Goal: Task Accomplishment & Management: Manage account settings

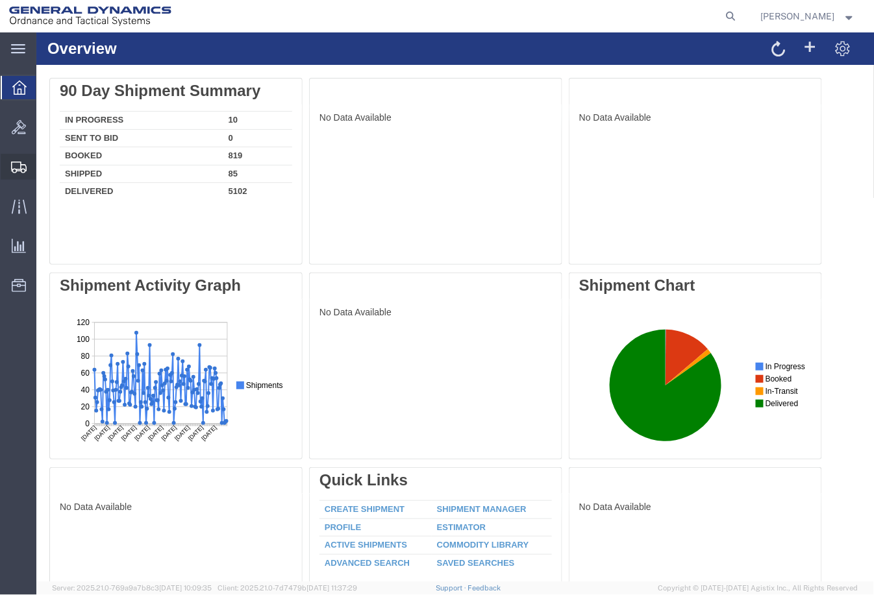
click at [0, 0] on span "Shipment Manager" at bounding box center [0, 0] width 0 height 0
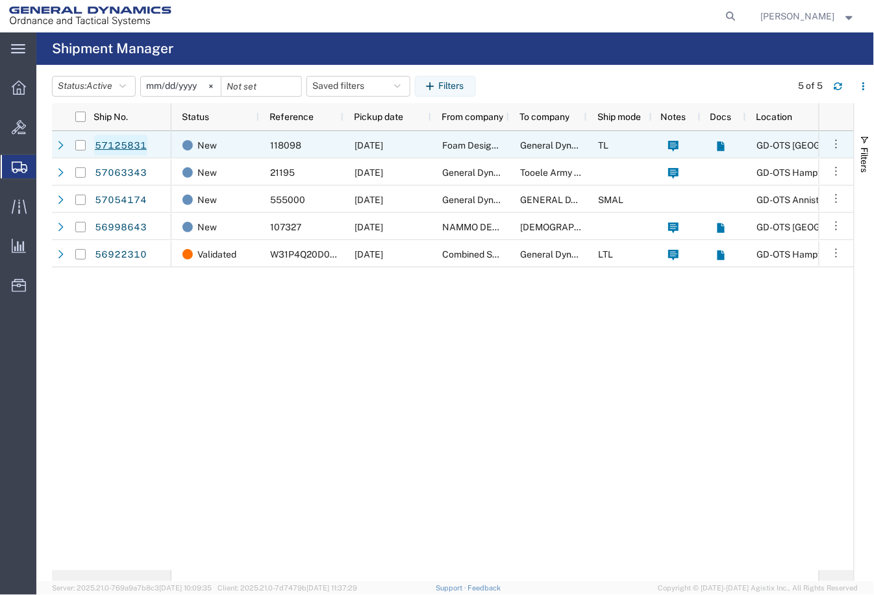
click at [129, 144] on link "57125831" at bounding box center [120, 145] width 53 height 21
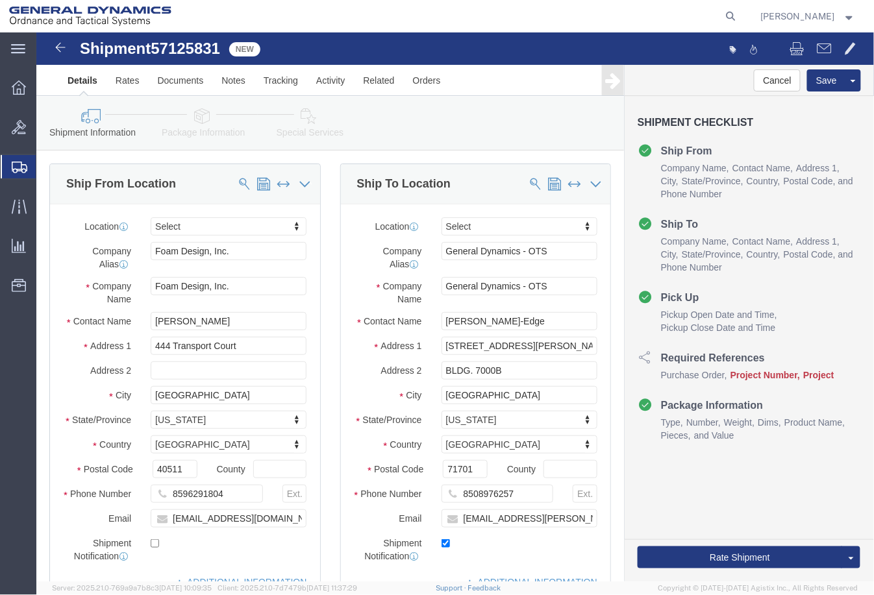
select select
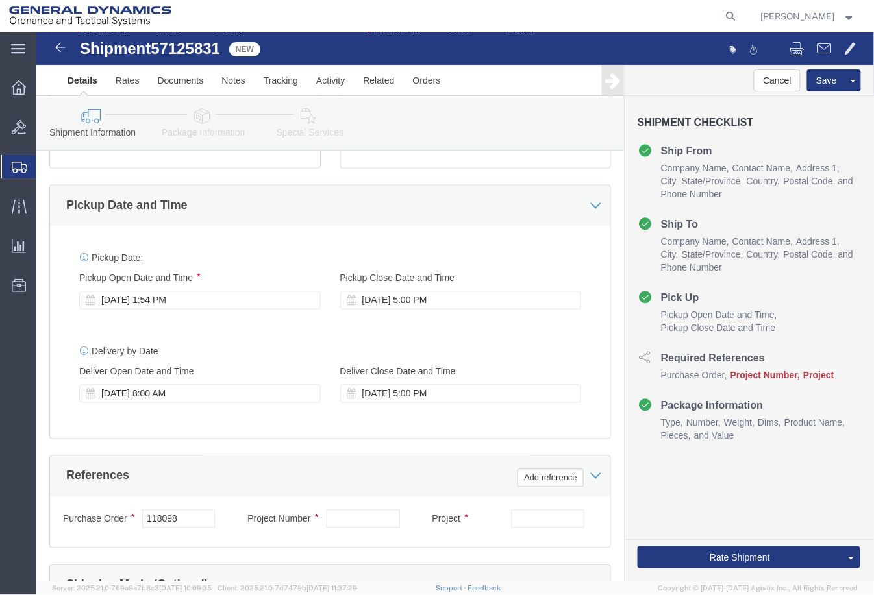
scroll to position [649, 0]
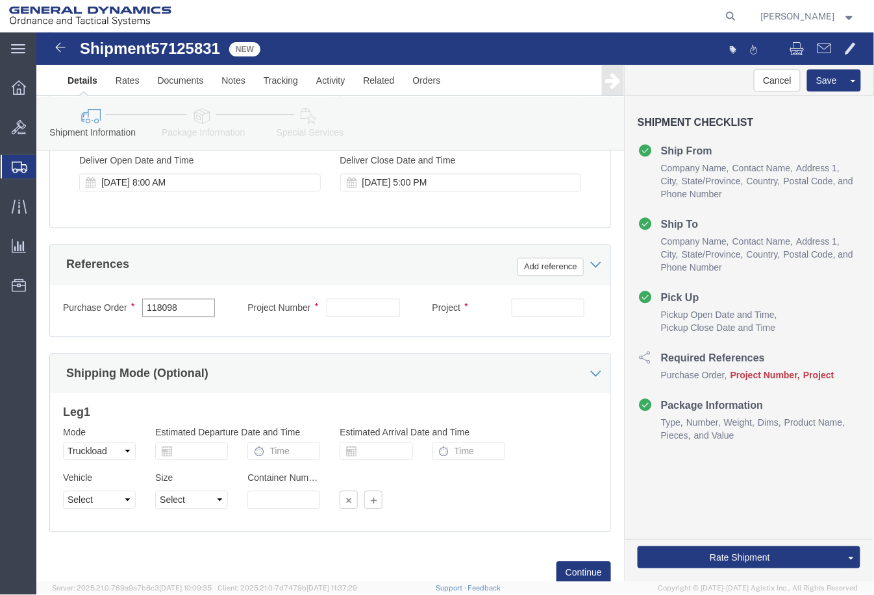
drag, startPoint x: 162, startPoint y: 282, endPoint x: 52, endPoint y: 286, distance: 109.8
click div "Purchase Order 118098"
click input "text"
paste input "40100260"
type input "40100260"
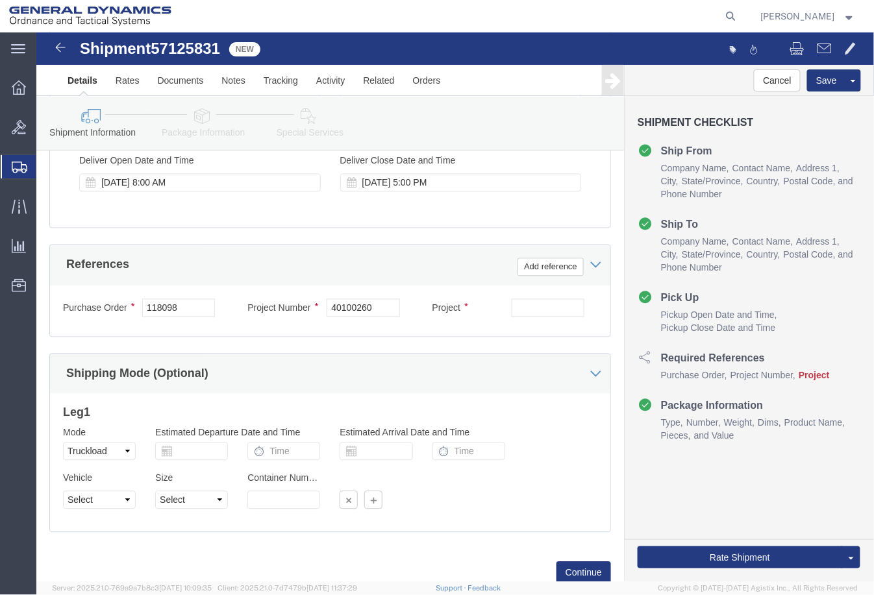
drag, startPoint x: 461, startPoint y: 282, endPoint x: 480, endPoint y: 280, distance: 18.3
click div "Project"
click input "text"
paste input "MACS DELIVERY ORDER 6 M232A2"
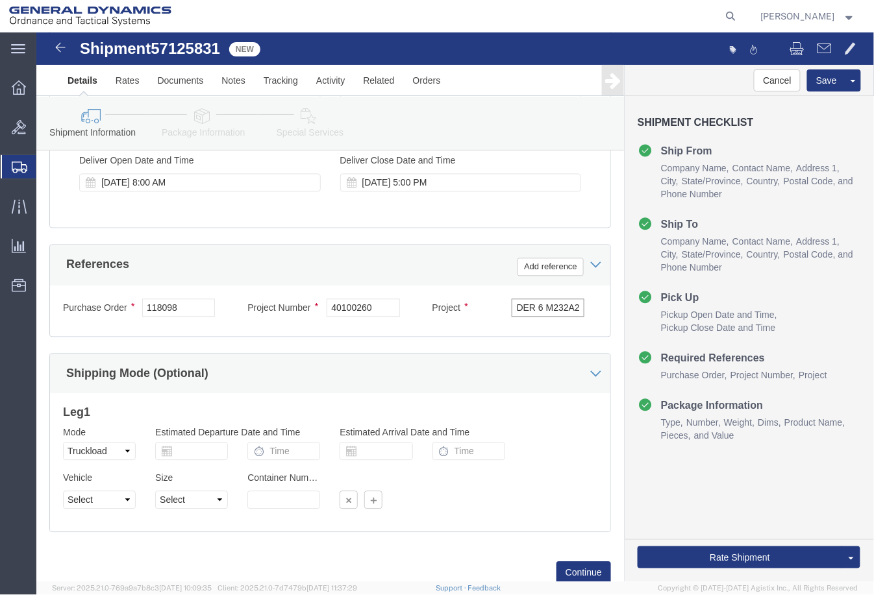
type input "MACS DELIVERY ORDER 6 M232A2"
click select "Select 1-Ton (PSS) 10 Wheel 10 Yard Dump Truck 20 Yard Dump Truck Bobtail Botto…"
select select "BXVN"
click select "Select 1-Ton (PSS) 10 Wheel 10 Yard Dump Truck 20 Yard Dump Truck Bobtail Botto…"
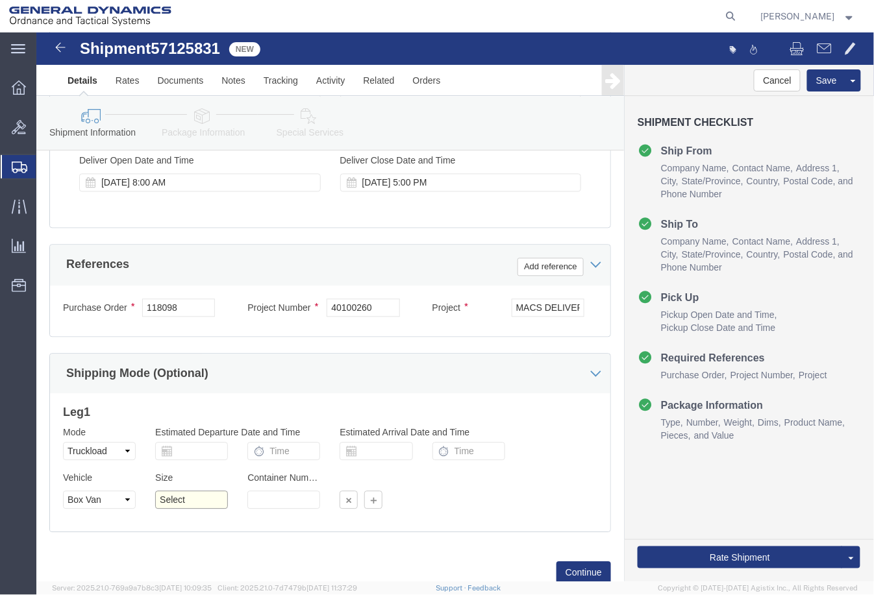
click select "Select 28 Feet 53 Feet 20 Feet 40 Feet 35 Feet 48 Feet"
select select "53FT"
click select "Select 28 Feet 53 Feet 20 Feet 40 Feet 35 Feet 48 Feet"
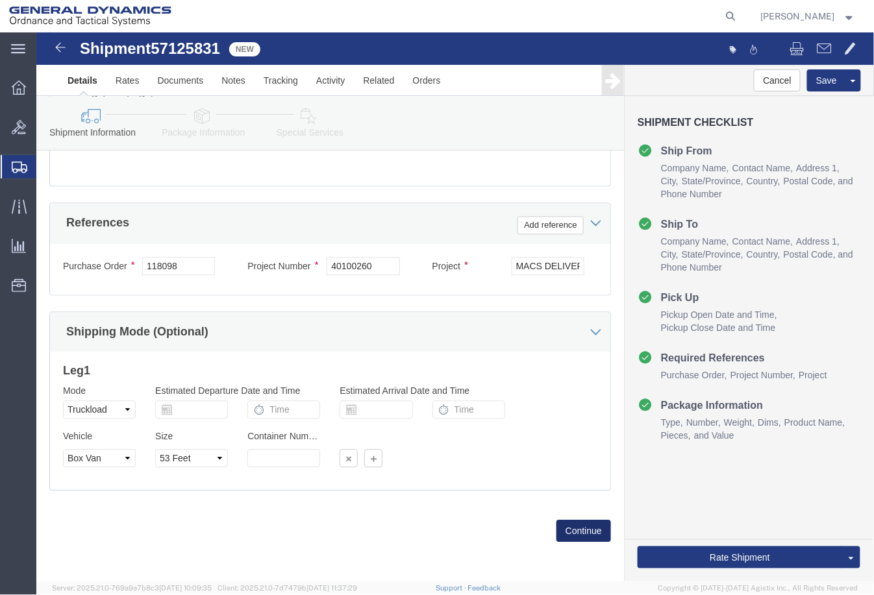
click button "Continue"
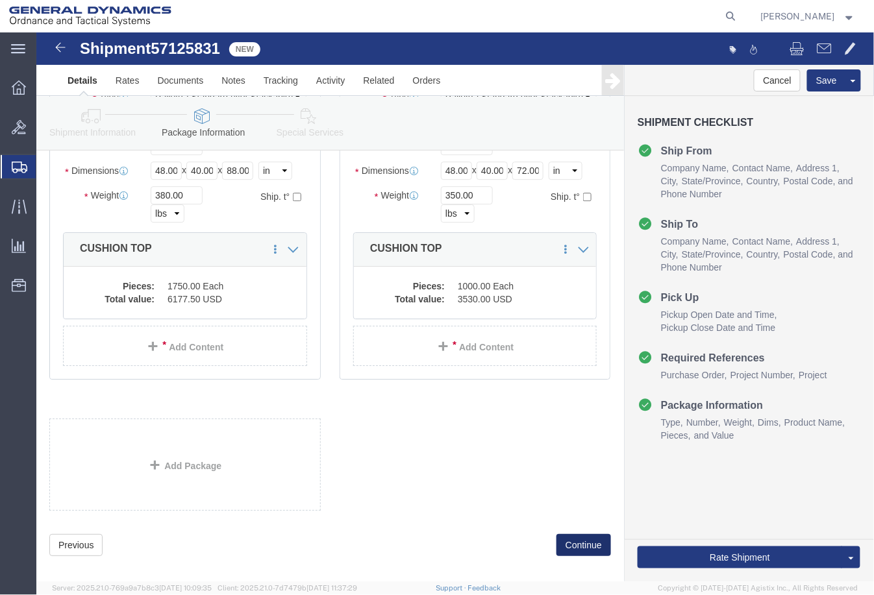
click button "Continue"
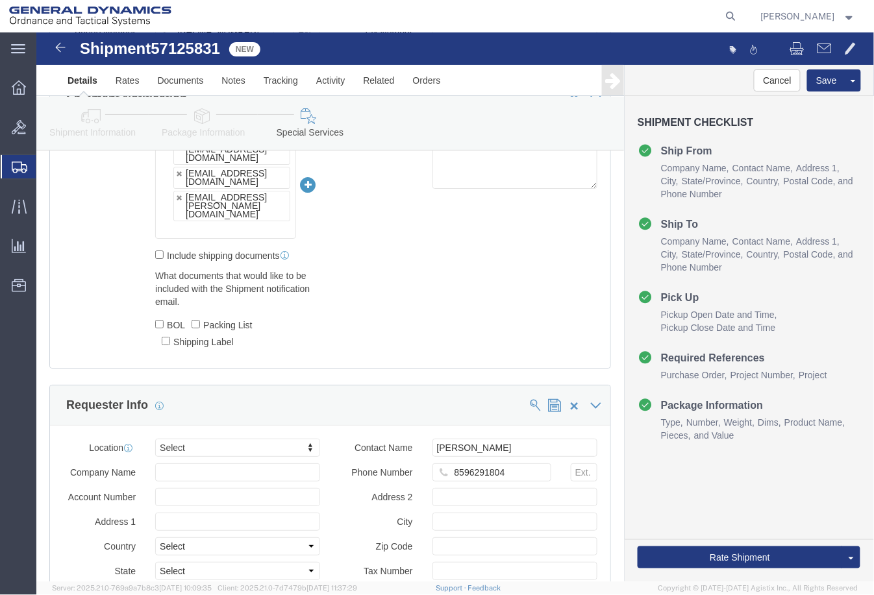
scroll to position [1224, 0]
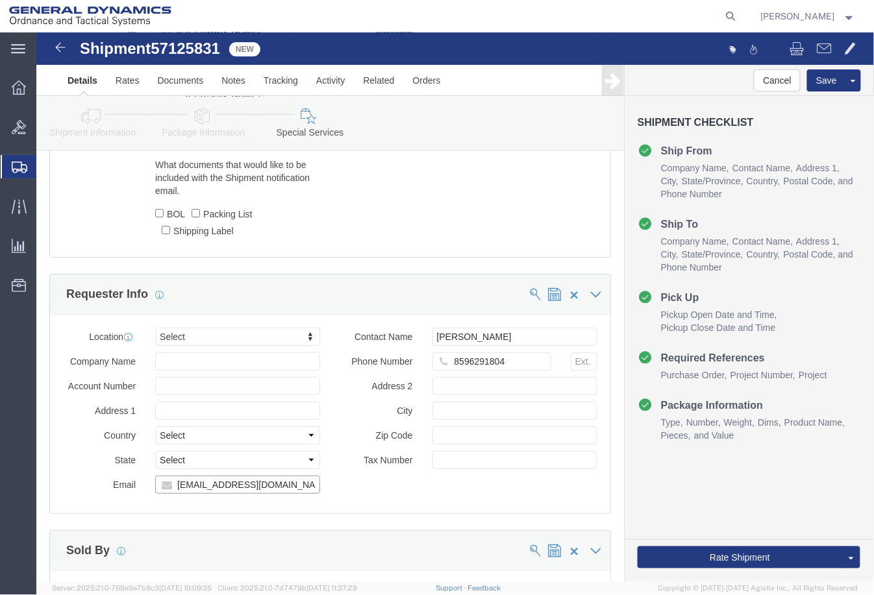
drag, startPoint x: 260, startPoint y: 445, endPoint x: 42, endPoint y: 451, distance: 218.2
click div "Email [EMAIL_ADDRESS][DOMAIN_NAME], [PERSON_NAME][DOMAIN_NAME][EMAIL_ADDRESS][D…"
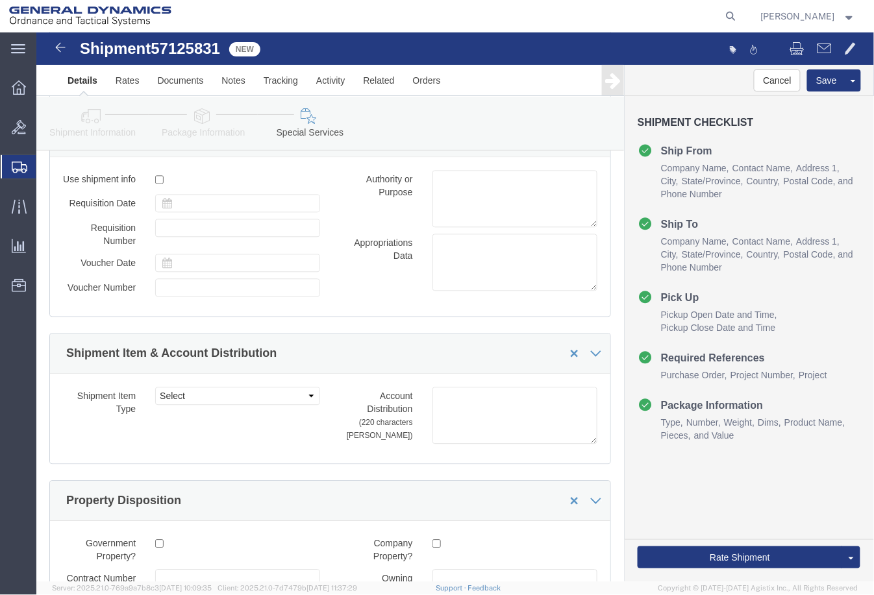
scroll to position [2233, 0]
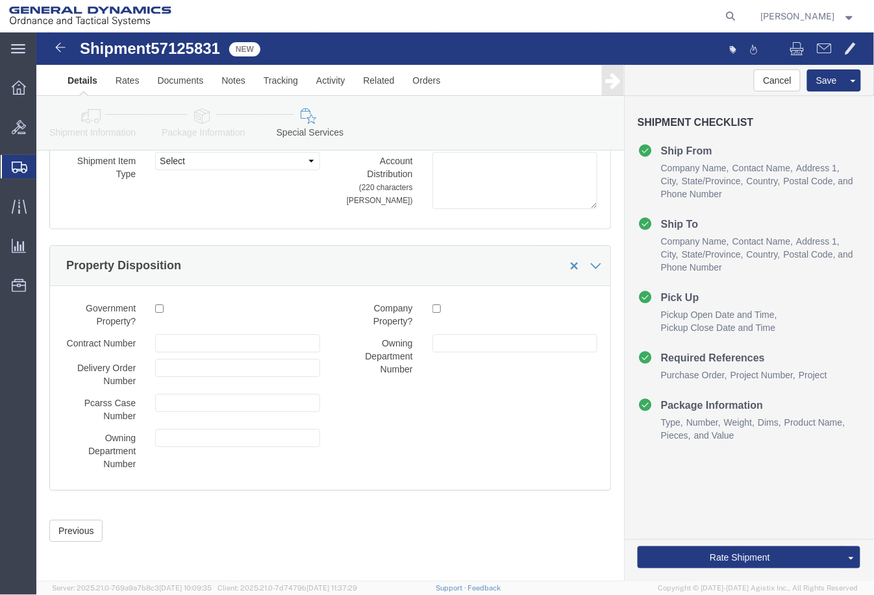
type input "[PERSON_NAME][EMAIL_ADDRESS][DOMAIN_NAME]"
click div "Cancel Save Assign To Clone Shipment Save As Template Shipment Checklist Ship F…"
click button "Rate Shipment"
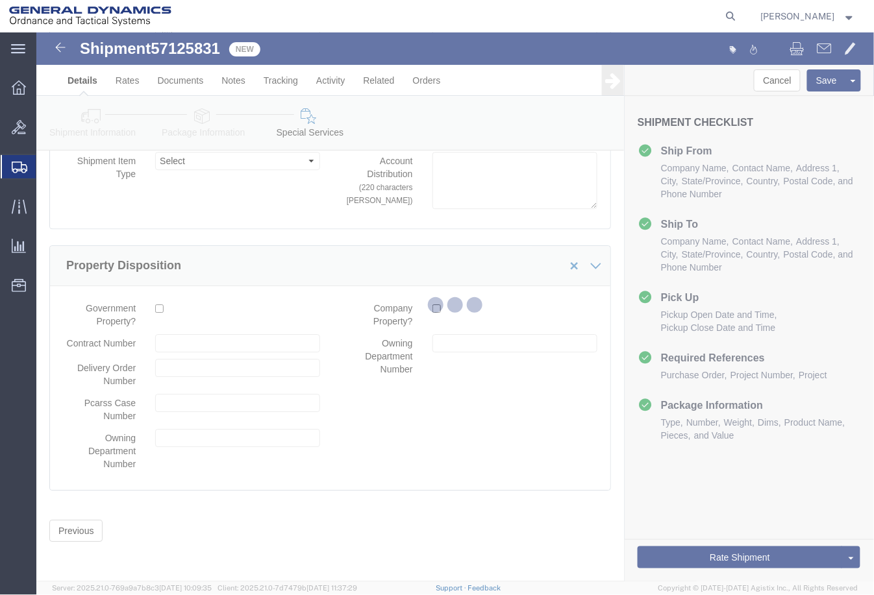
scroll to position [0, 0]
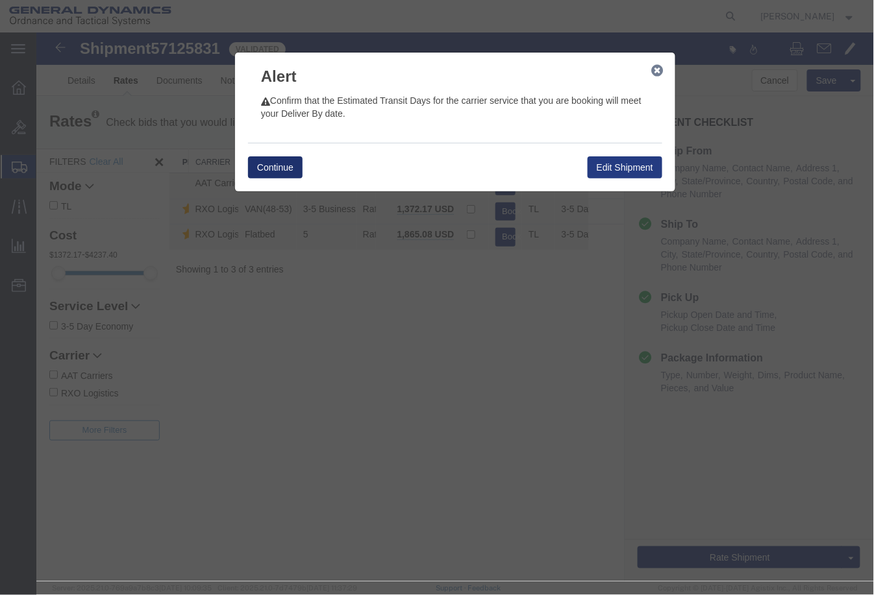
click at [295, 160] on button "Continue" at bounding box center [274, 167] width 55 height 22
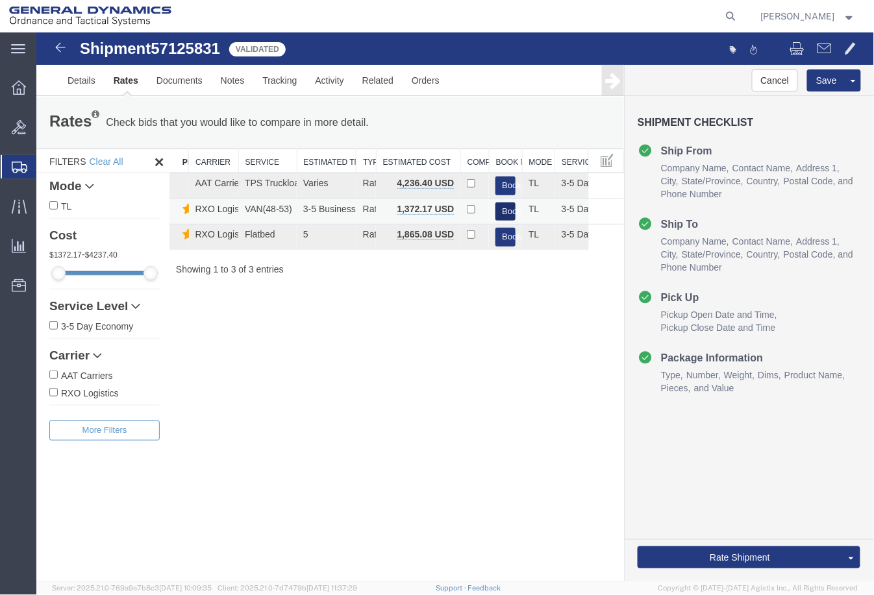
click at [504, 212] on button "Book" at bounding box center [505, 211] width 20 height 19
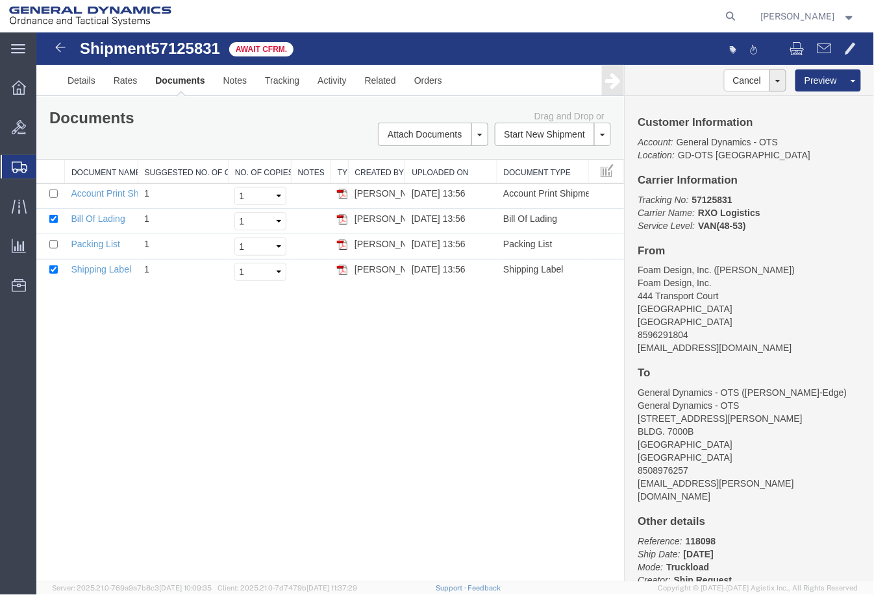
click at [0, 0] on span "Shipment Manager" at bounding box center [0, 0] width 0 height 0
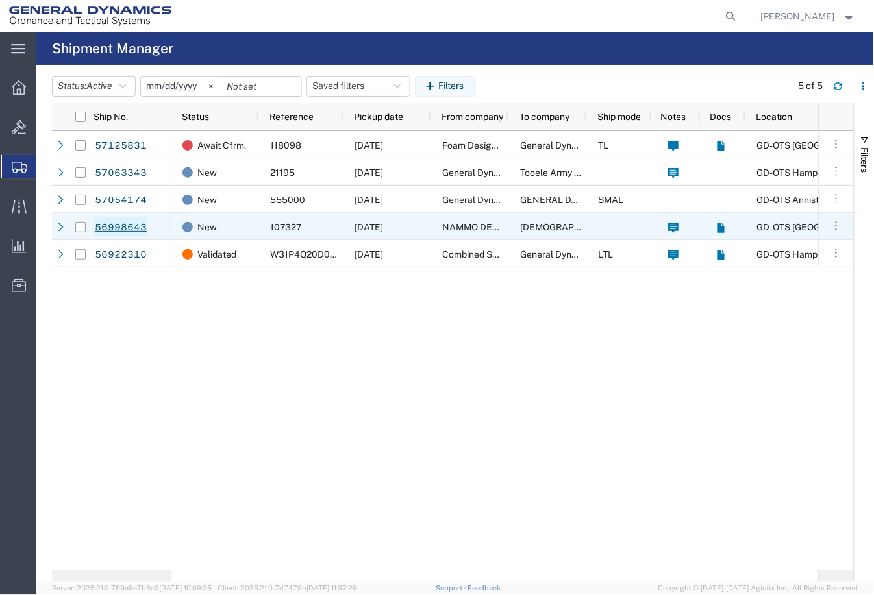
click at [117, 223] on link "56998643" at bounding box center [120, 227] width 53 height 21
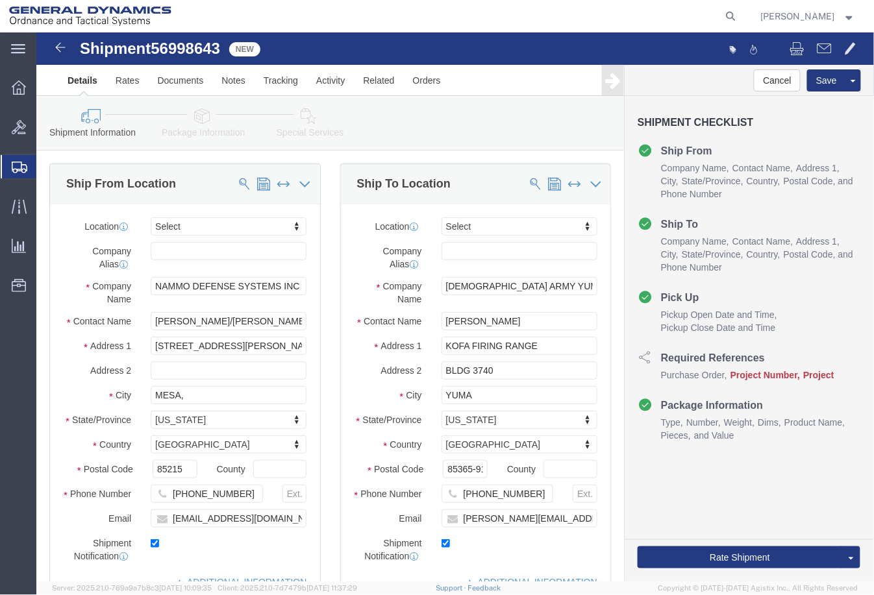
select select
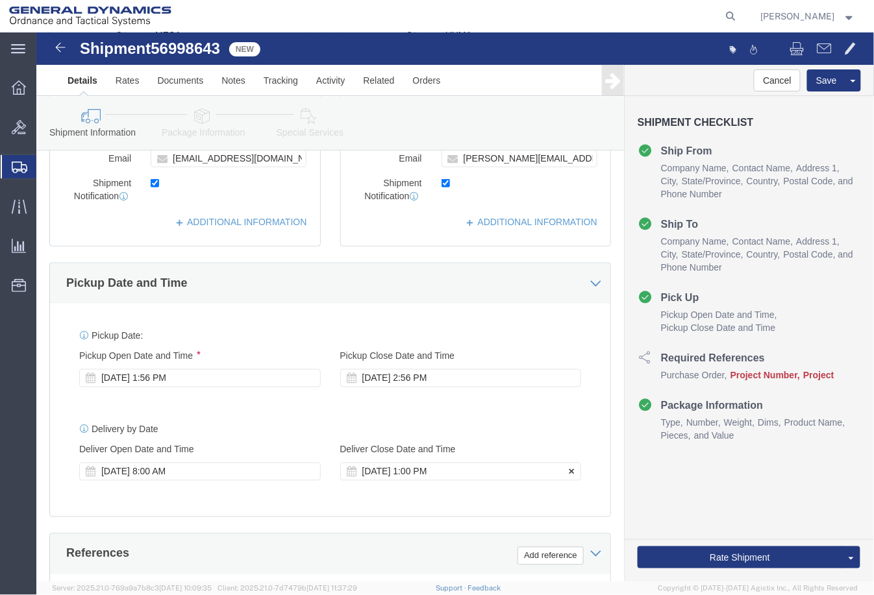
scroll to position [576, 0]
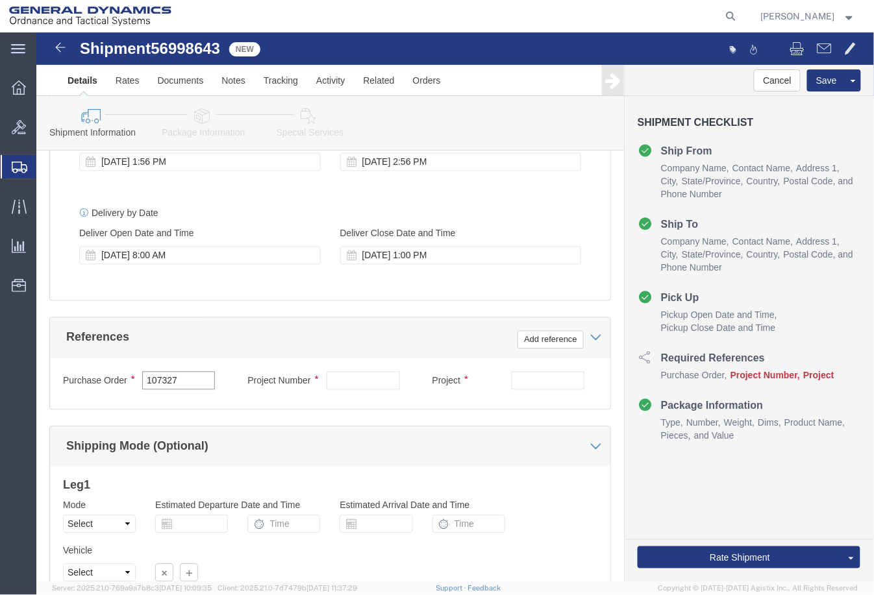
drag, startPoint x: 140, startPoint y: 349, endPoint x: 51, endPoint y: 349, distance: 88.9
click div "Purchase Order 107327"
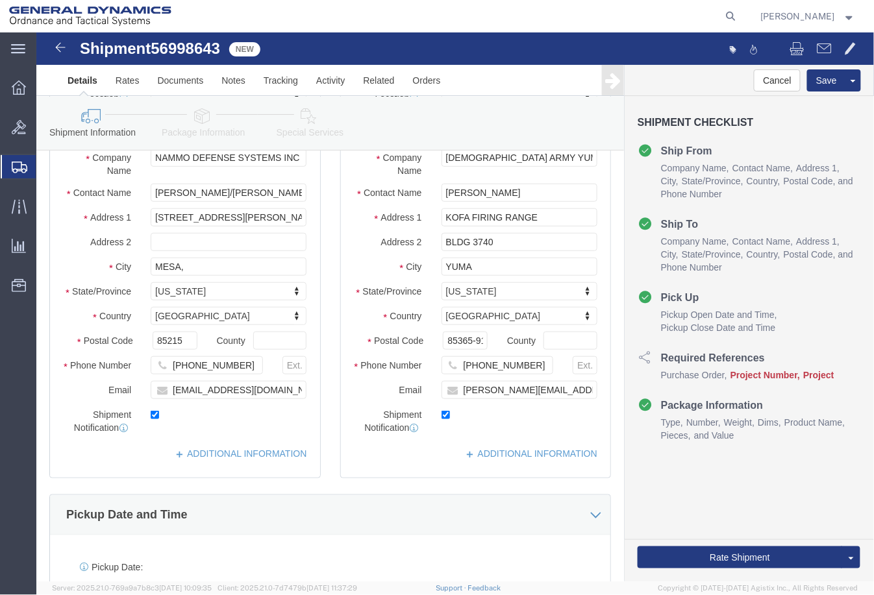
scroll to position [0, 0]
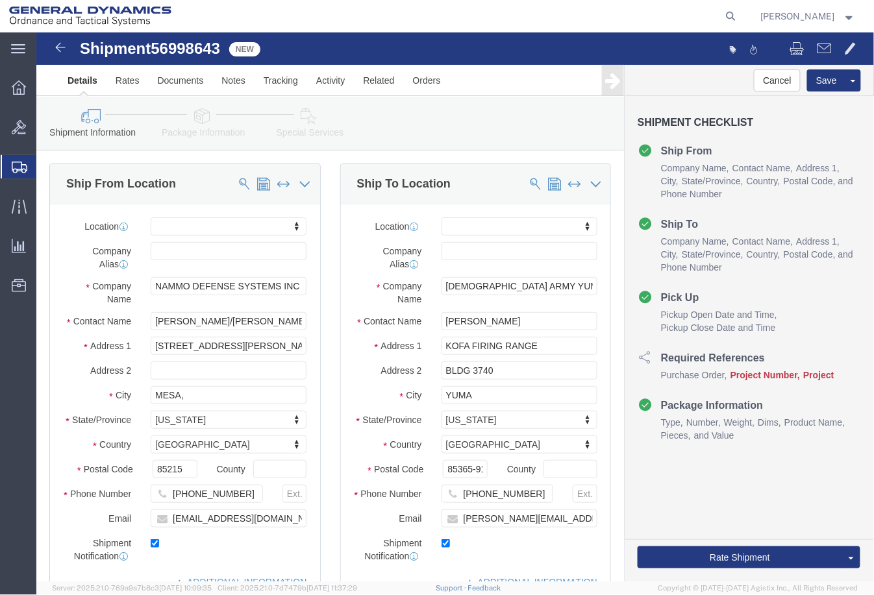
click at [0, 0] on span "Shipment Manager" at bounding box center [0, 0] width 0 height 0
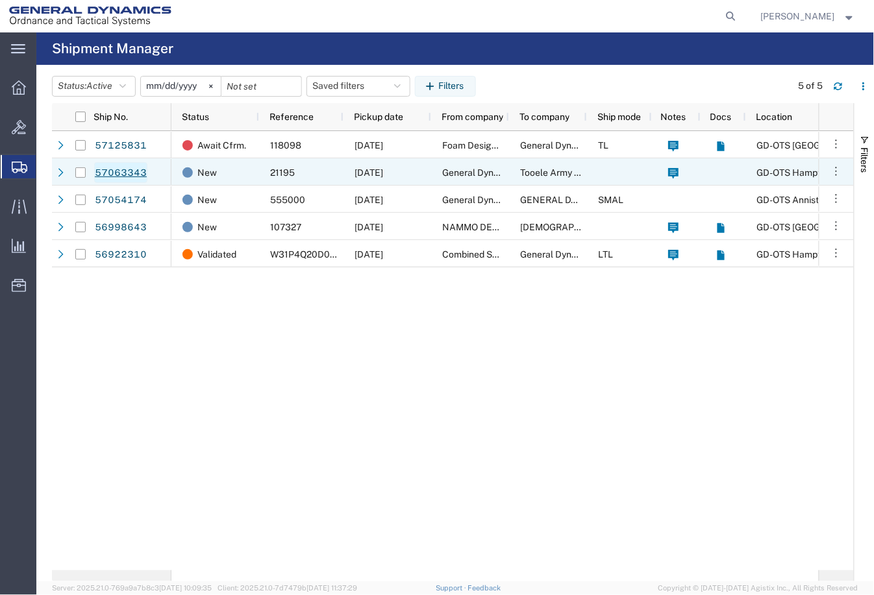
click at [114, 172] on link "57063343" at bounding box center [120, 172] width 53 height 21
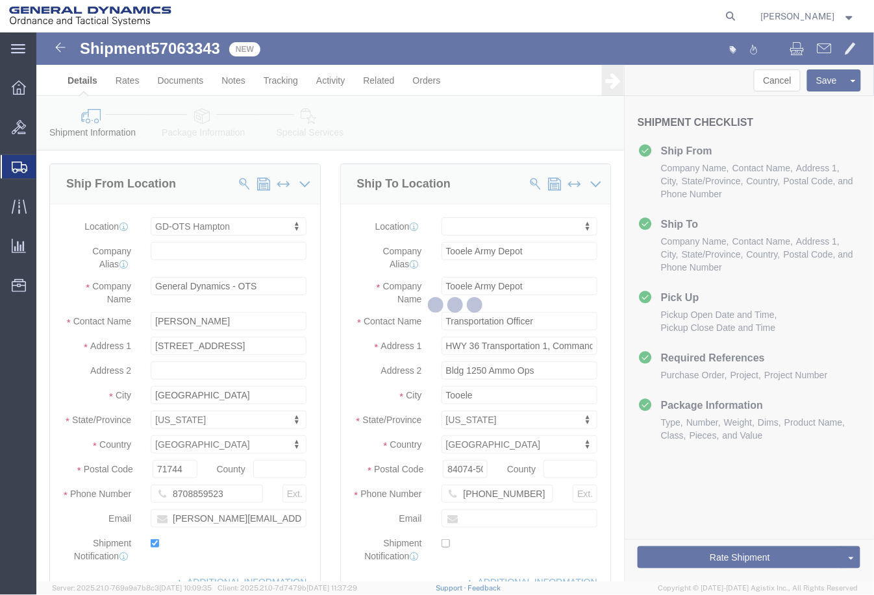
select select "15174"
select select
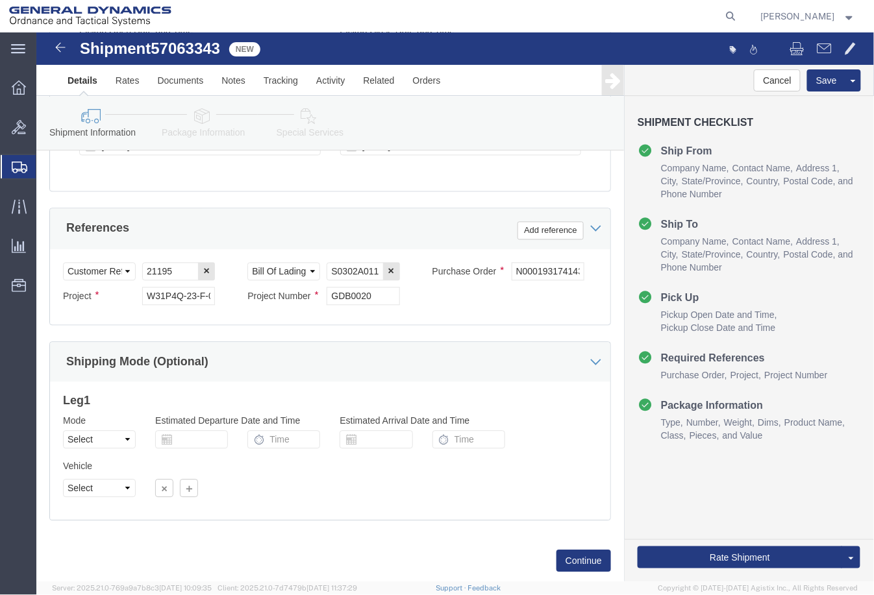
scroll to position [721, 0]
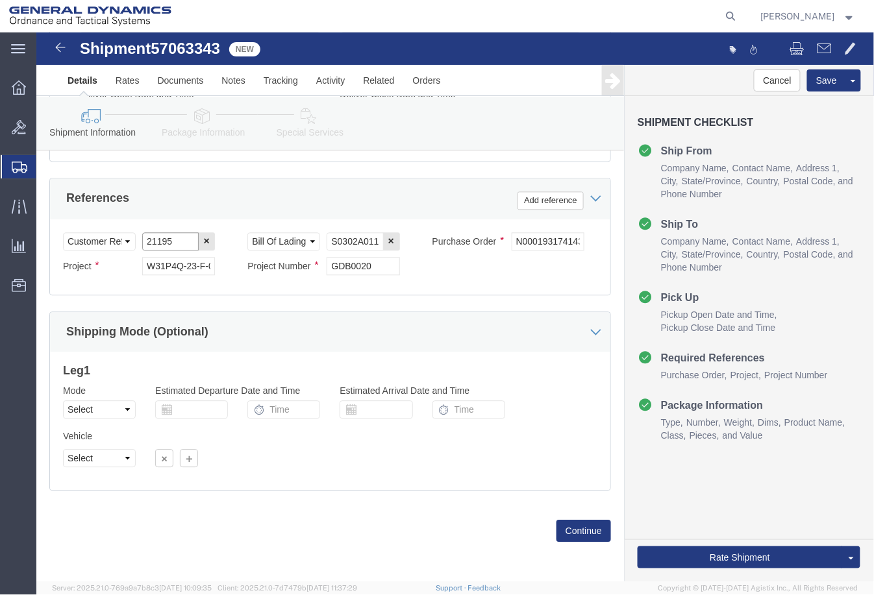
drag, startPoint x: 130, startPoint y: 204, endPoint x: 92, endPoint y: 204, distance: 38.9
click div "Select Account Type Activity ID Airline Appointment Number ASN Batch Request # …"
click input "21195"
drag, startPoint x: 136, startPoint y: 206, endPoint x: 82, endPoint y: 206, distance: 53.9
click div "Select Account Type Activity ID Airline Appointment Number ASN Batch Request # …"
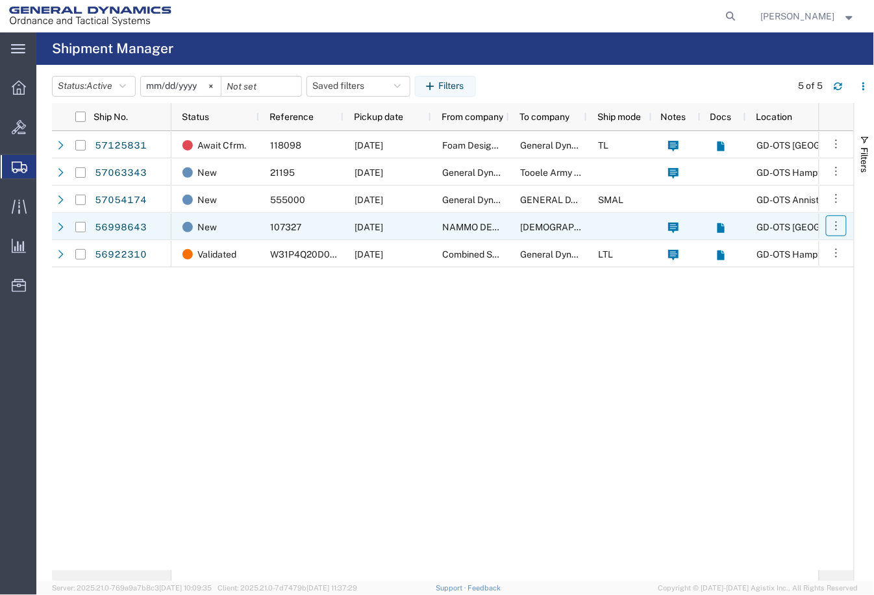
click at [831, 225] on icon "button" at bounding box center [836, 225] width 13 height 13
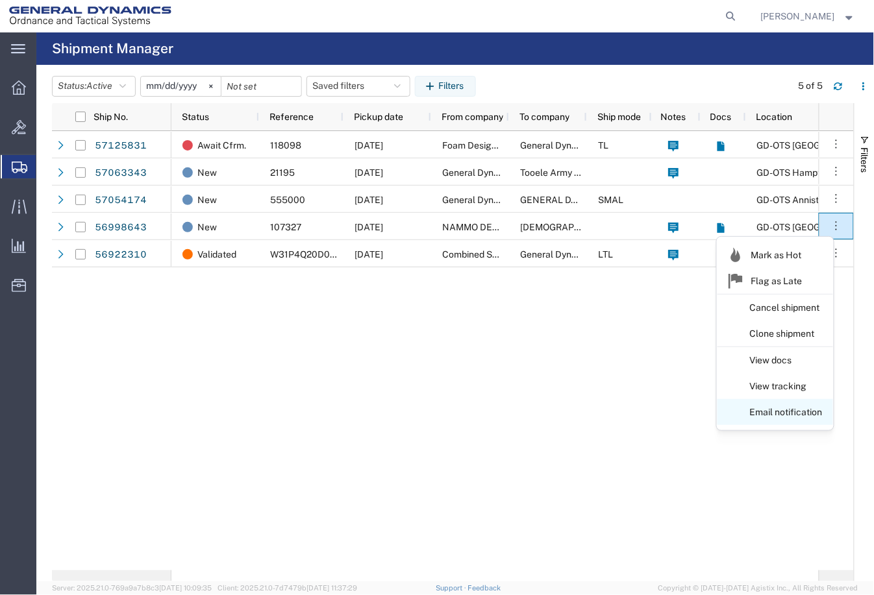
click at [783, 409] on link "Email notification" at bounding box center [775, 412] width 116 height 23
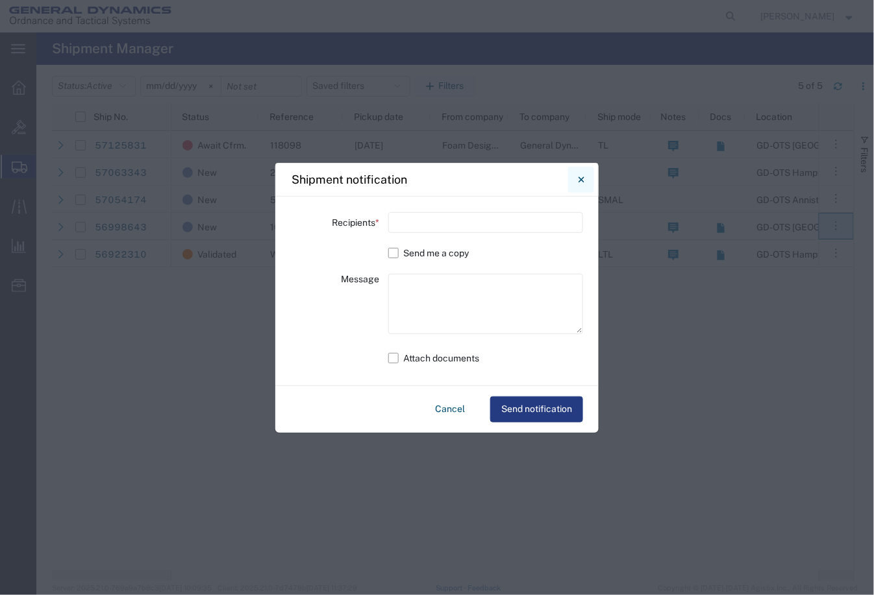
click at [576, 177] on button "Close" at bounding box center [581, 180] width 26 height 26
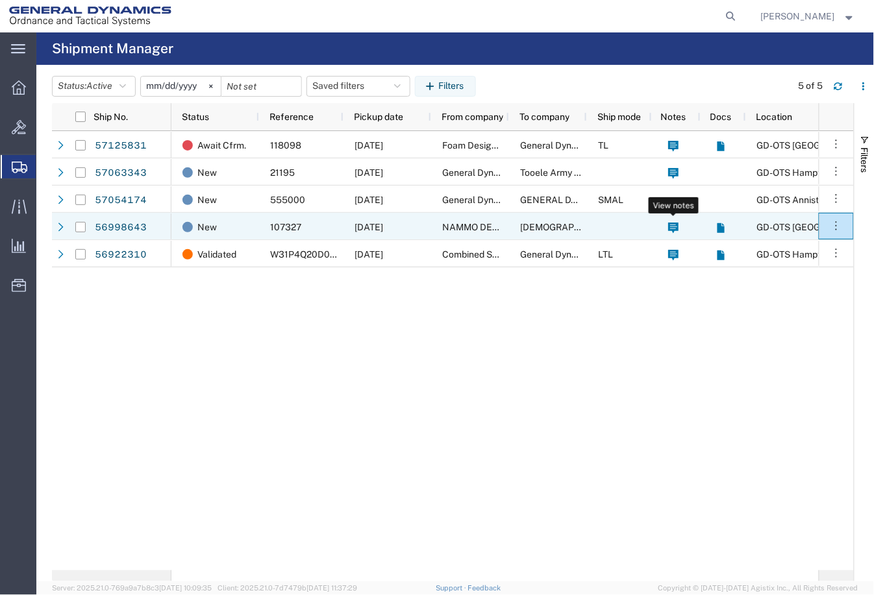
click at [669, 224] on icon at bounding box center [673, 228] width 10 height 11
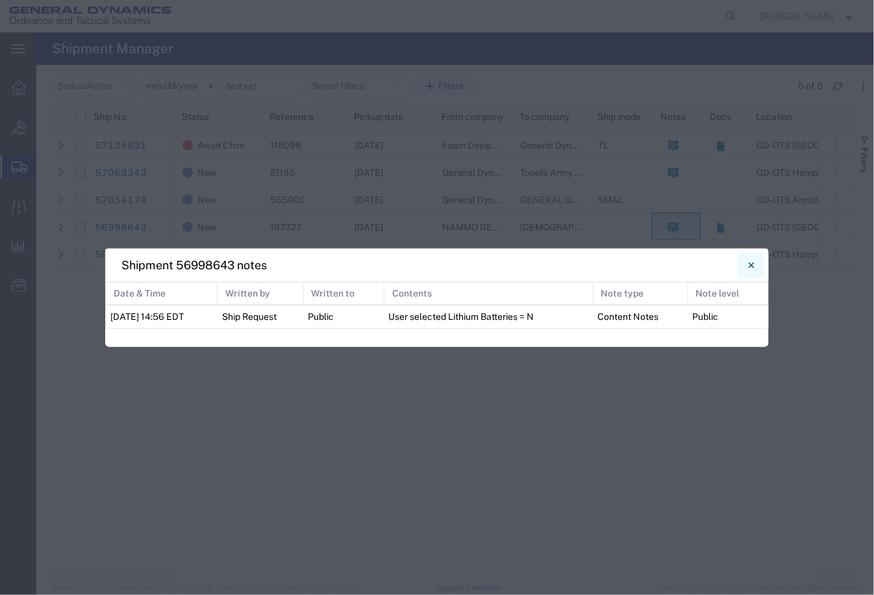
click at [745, 264] on button "Close" at bounding box center [751, 265] width 26 height 26
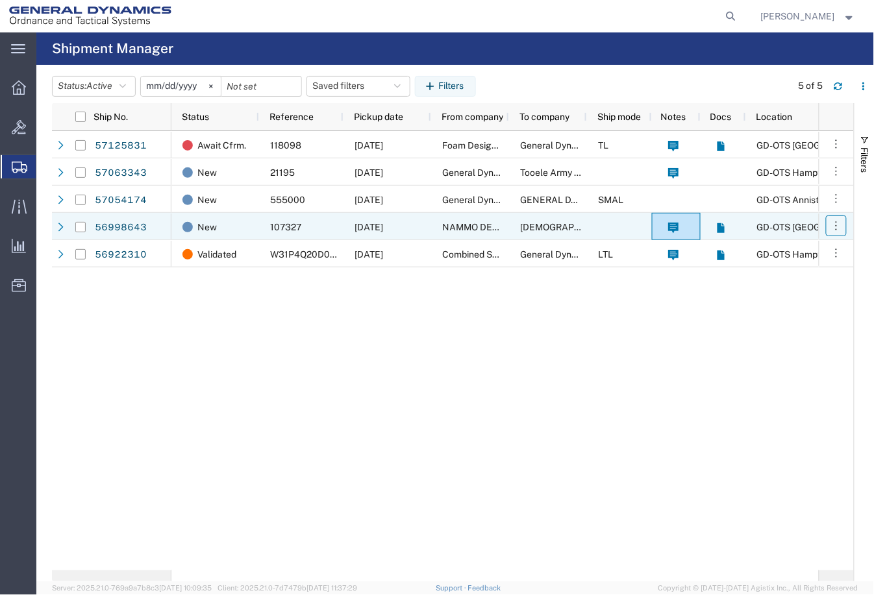
click at [841, 226] on icon "button" at bounding box center [836, 225] width 13 height 13
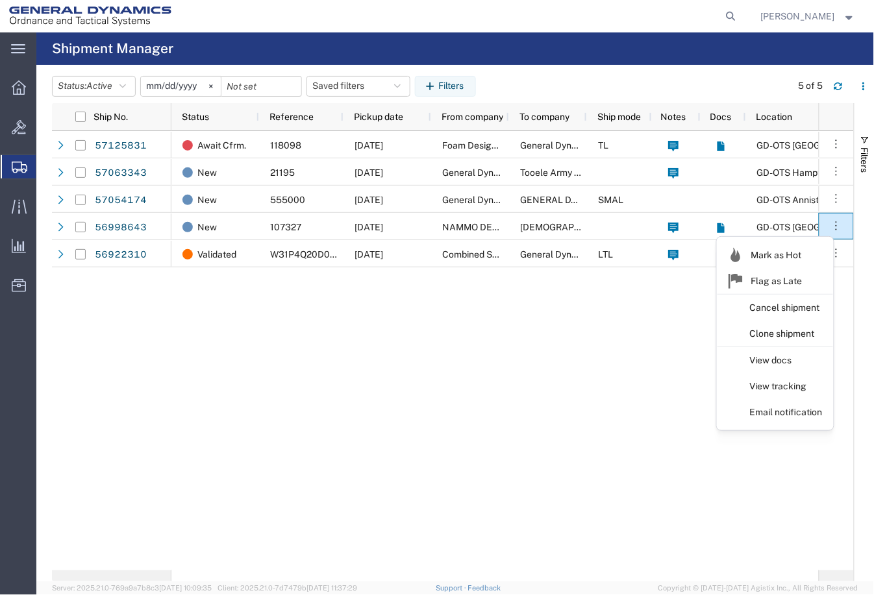
click at [543, 530] on div "Await Cfrm. 118098 [DATE] Foam Design, Inc. General Dynamics - OTS TL GD-OTS [G…" at bounding box center [494, 350] width 647 height 439
